Goal: Navigation & Orientation: Find specific page/section

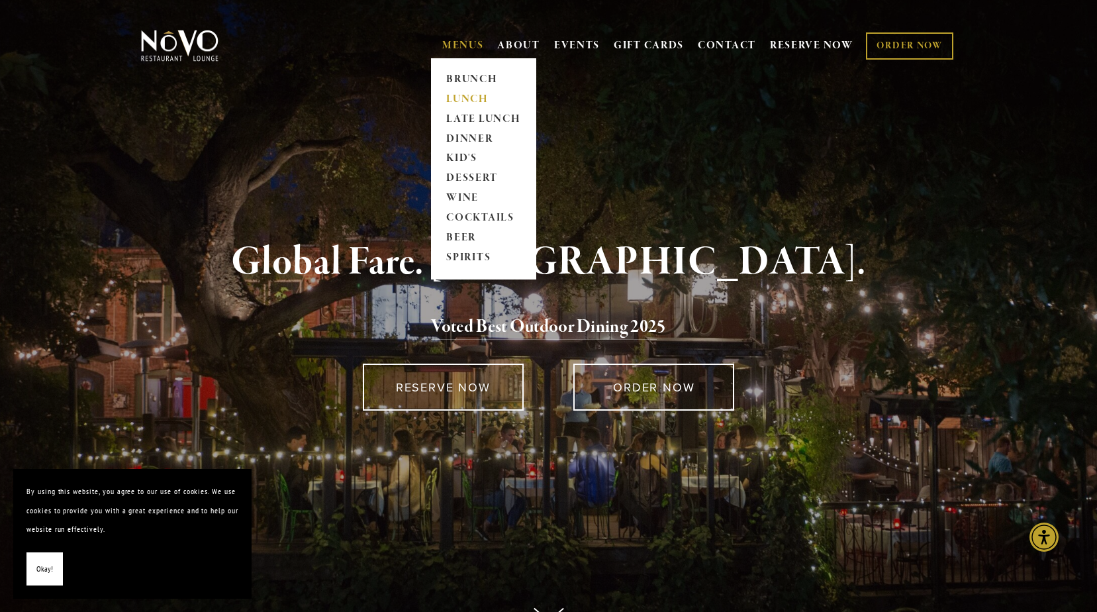
click at [451, 91] on link "LUNCH" at bounding box center [483, 99] width 83 height 20
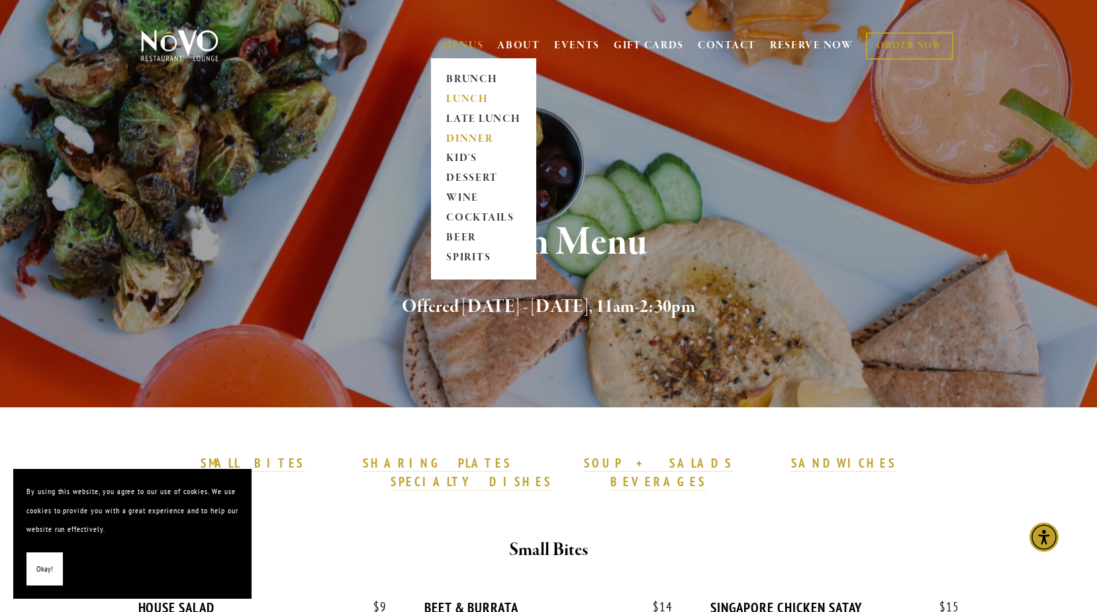
click at [463, 134] on link "DINNER" at bounding box center [483, 139] width 83 height 20
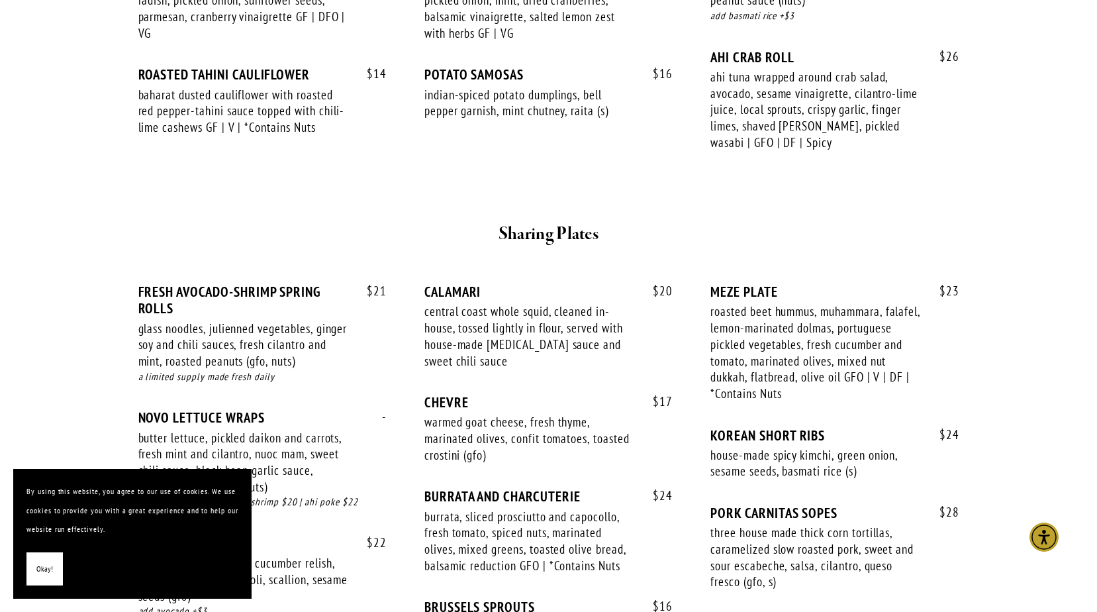
scroll to position [463, 0]
